Goal: Find specific page/section: Find specific page/section

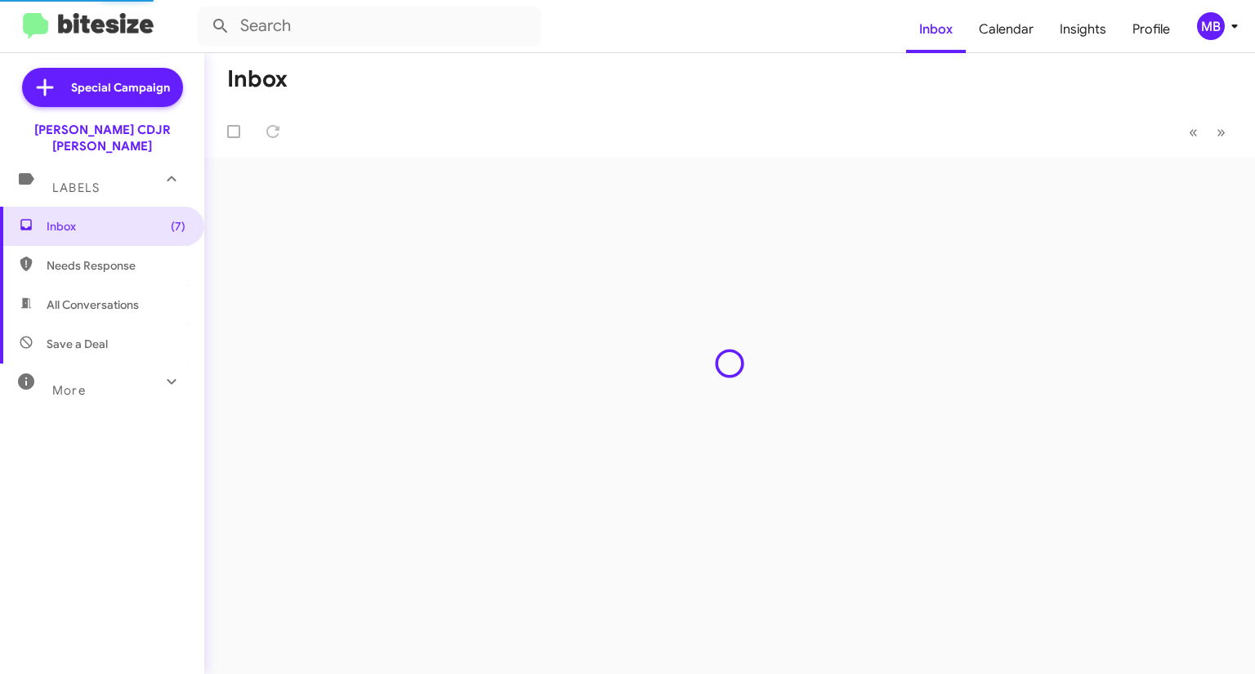
click at [1207, 27] on div "MB" at bounding box center [1211, 26] width 28 height 28
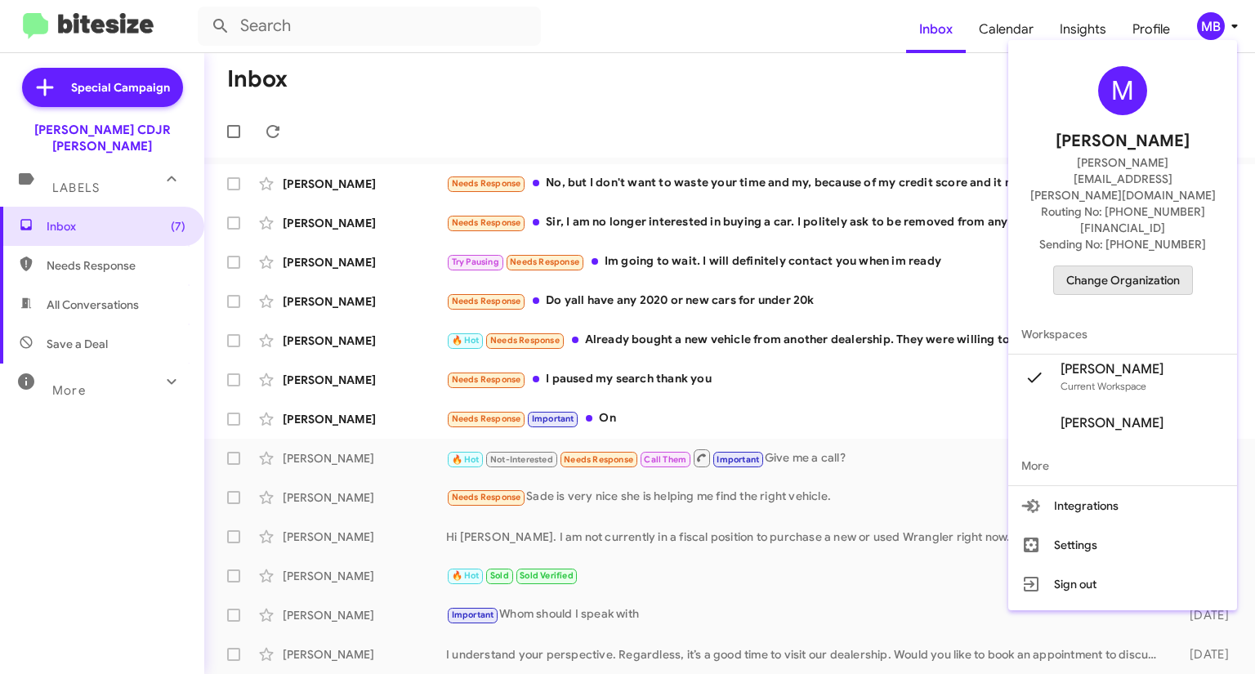
click at [1149, 266] on span "Change Organization" at bounding box center [1123, 280] width 114 height 28
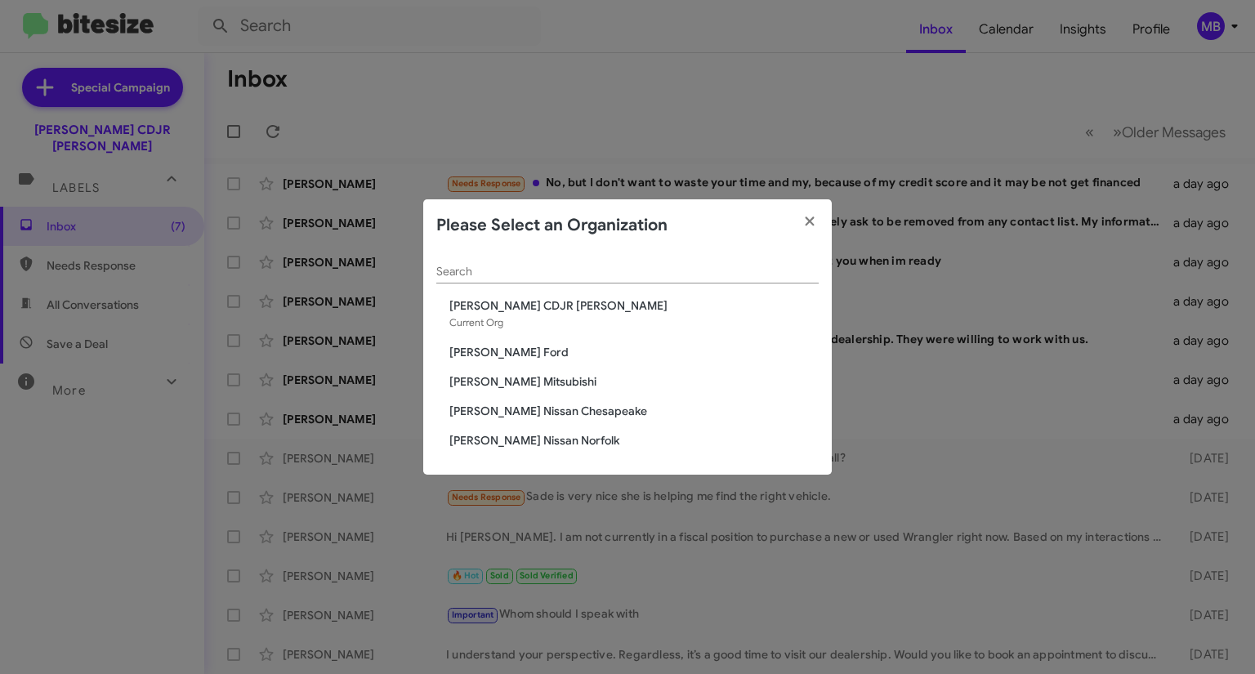
click at [679, 120] on modal-container "Please Select an Organization Search [PERSON_NAME] CDJR [PERSON_NAME] Current O…" at bounding box center [627, 337] width 1255 height 674
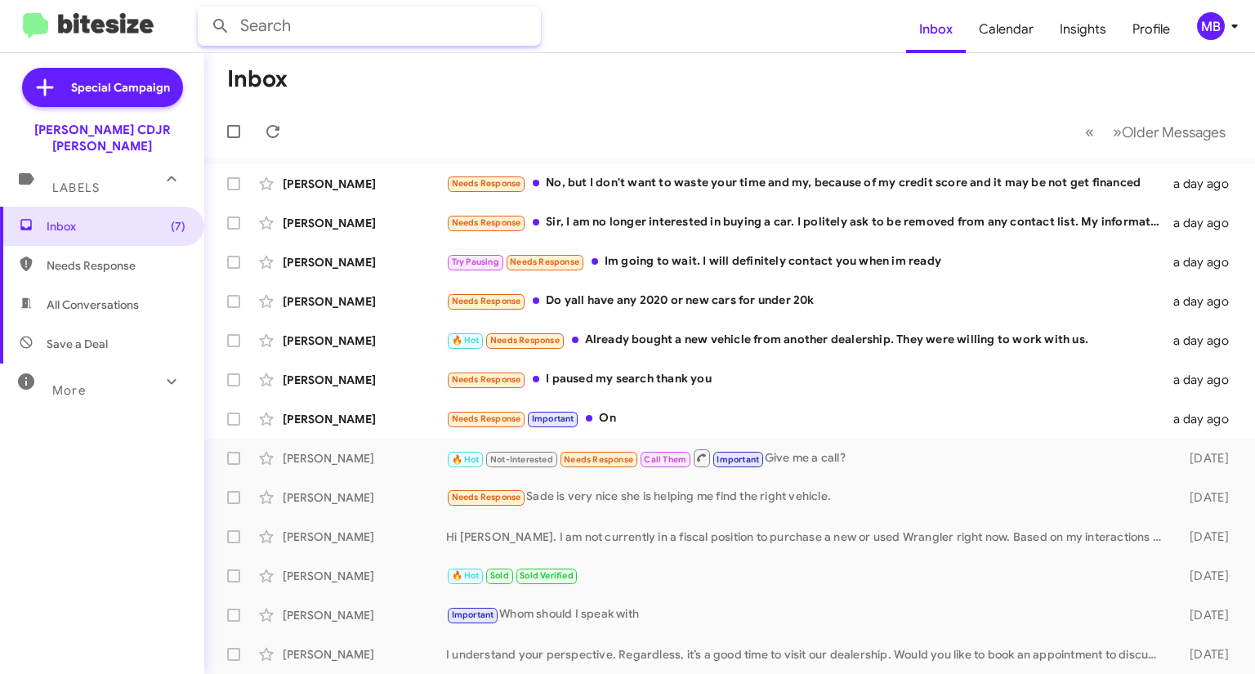
click at [444, 12] on input "text" at bounding box center [369, 26] width 343 height 39
type input "[PERSON_NAME]"
click at [204, 10] on button at bounding box center [220, 26] width 33 height 33
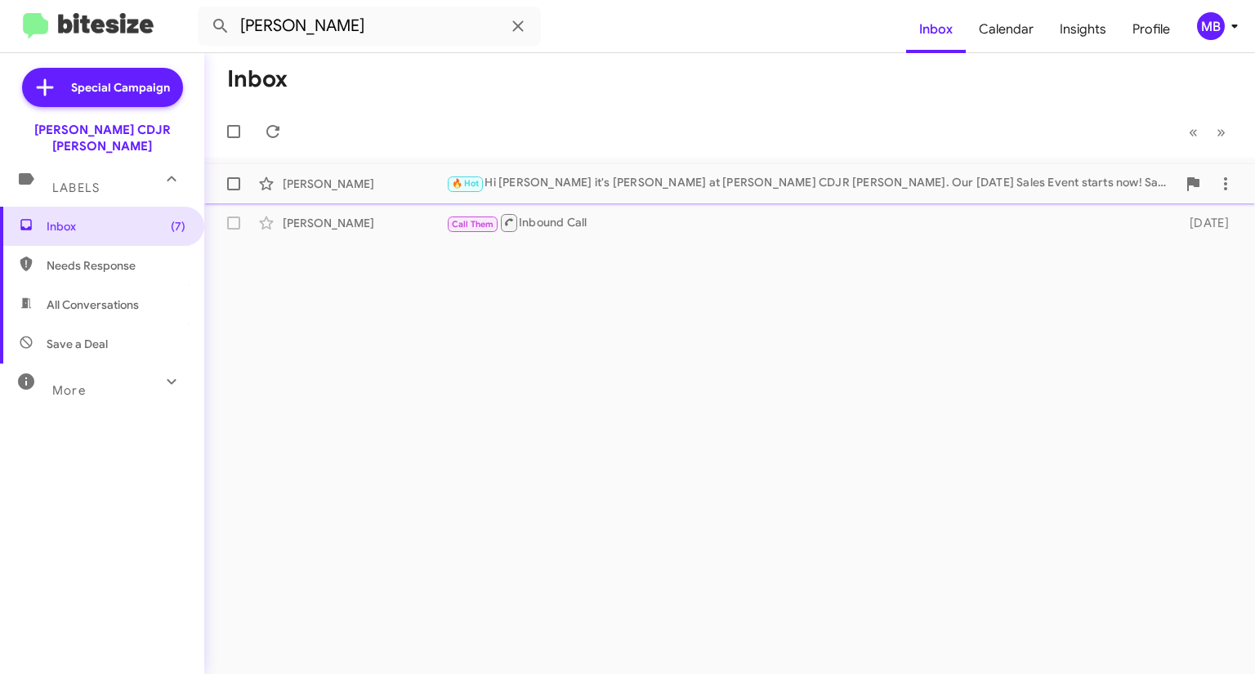
click at [646, 192] on div "🔥 Hot Hi [PERSON_NAME] it's [PERSON_NAME] at [PERSON_NAME] CDJR [PERSON_NAME]. …" at bounding box center [811, 183] width 730 height 19
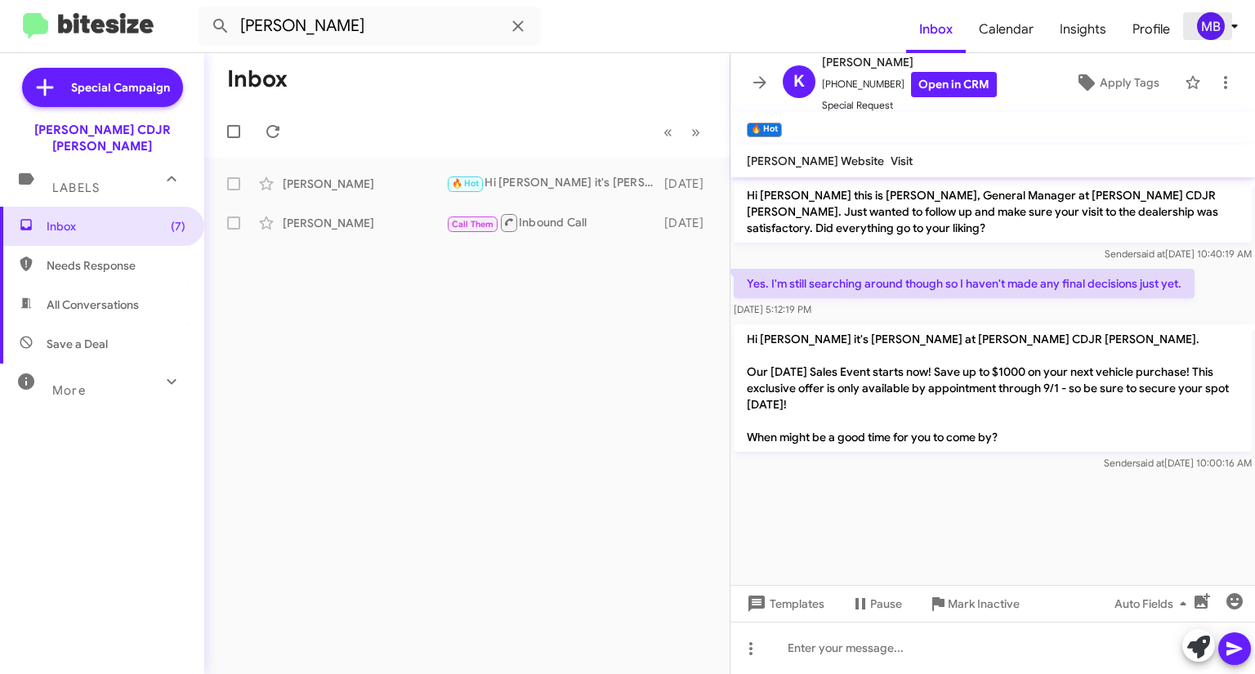
click at [1224, 27] on icon at bounding box center [1234, 26] width 20 height 20
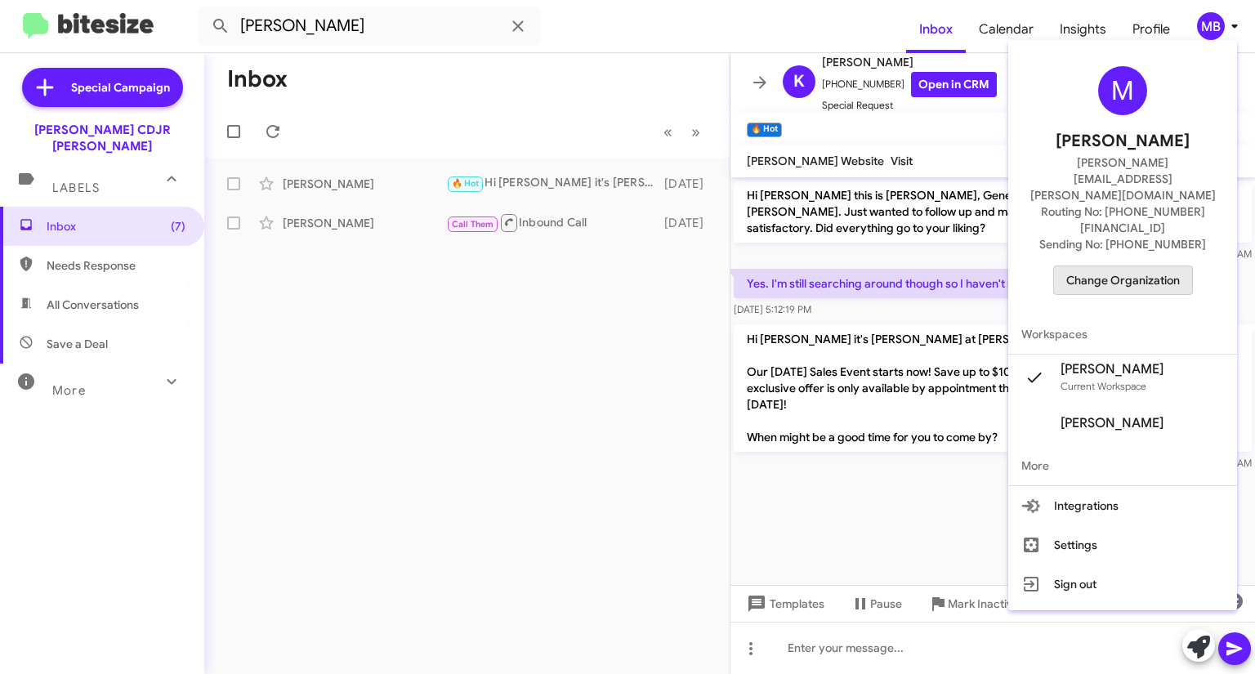
click at [1130, 266] on span "Change Organization" at bounding box center [1123, 280] width 114 height 28
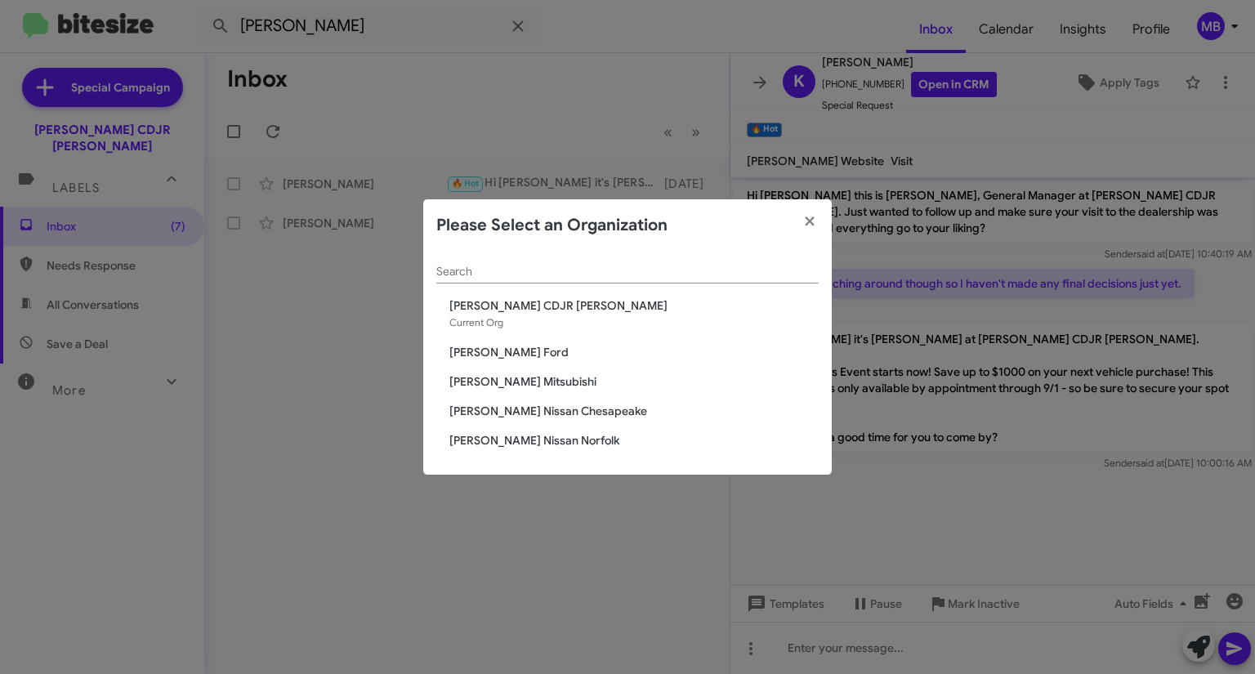
click at [622, 380] on span "[PERSON_NAME] Mitsubishi" at bounding box center [633, 381] width 369 height 16
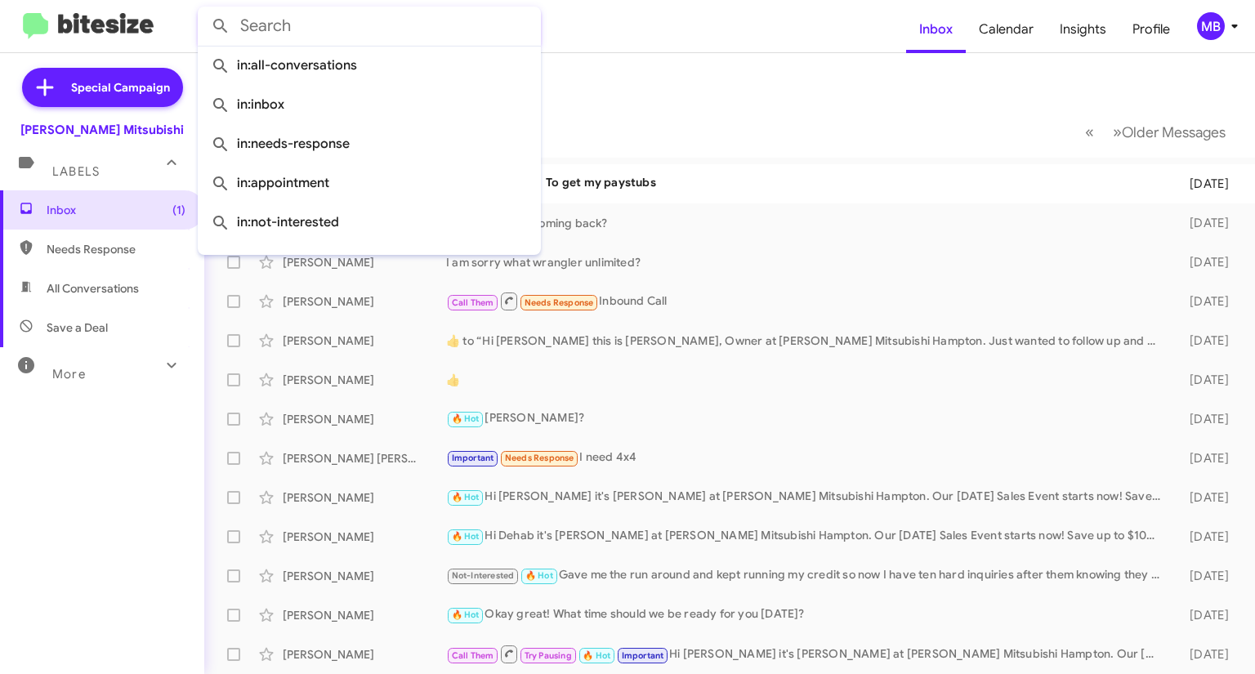
click at [444, 25] on input "text" at bounding box center [369, 26] width 343 height 39
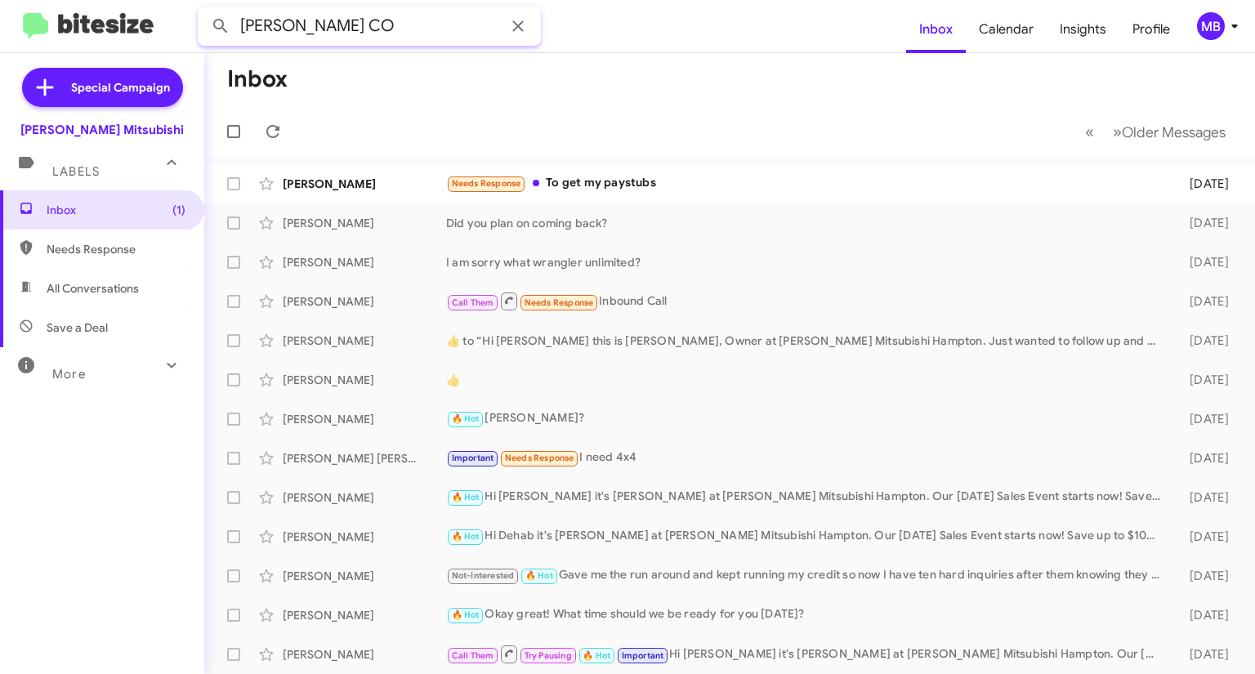
type input "KACY CO"
click at [204, 10] on button at bounding box center [220, 26] width 33 height 33
